Goal: Find specific page/section: Find specific page/section

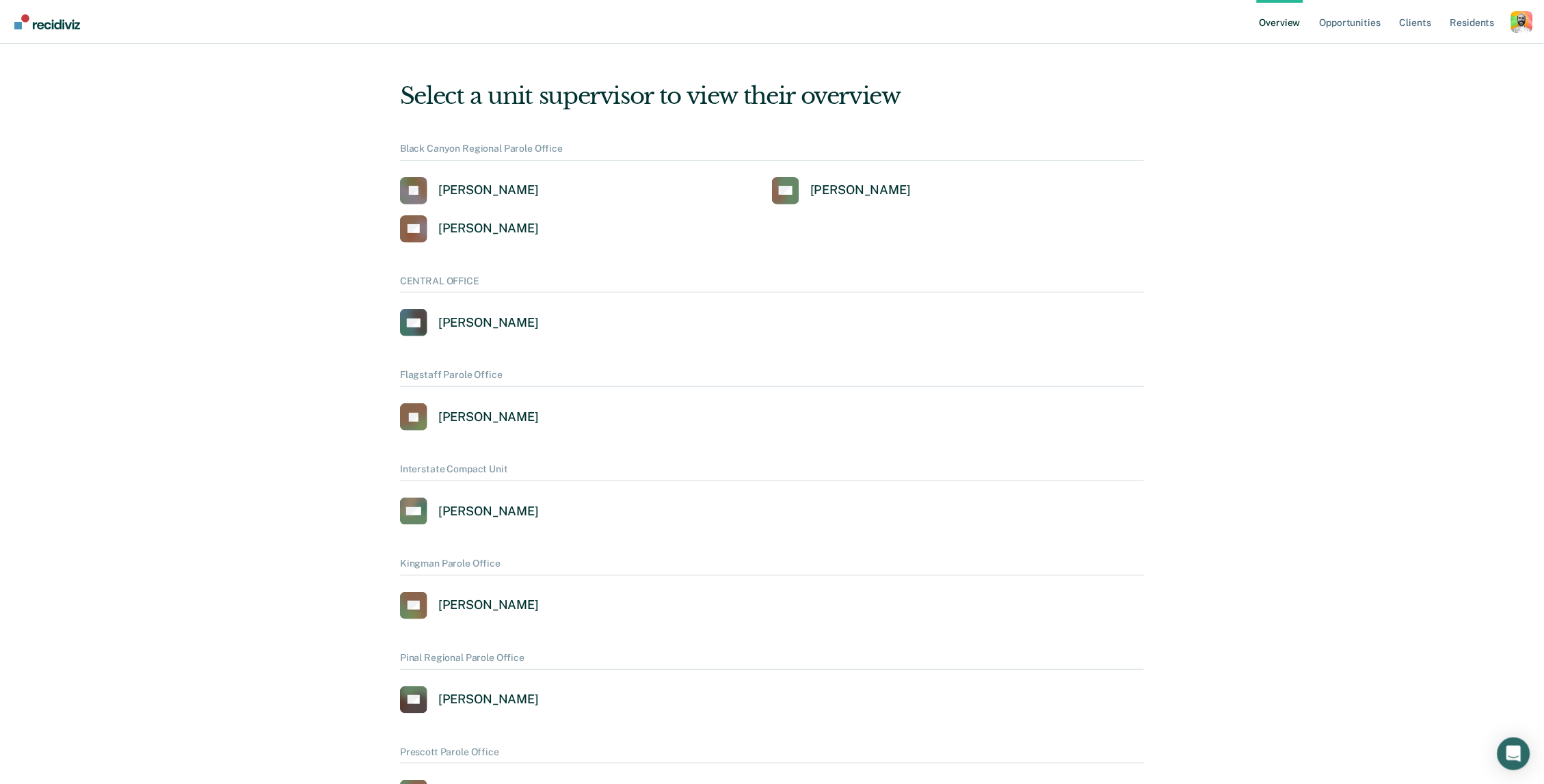
click at [1531, 25] on div "Profile dropdown button" at bounding box center [1521, 22] width 22 height 22
